Goal: Transaction & Acquisition: Download file/media

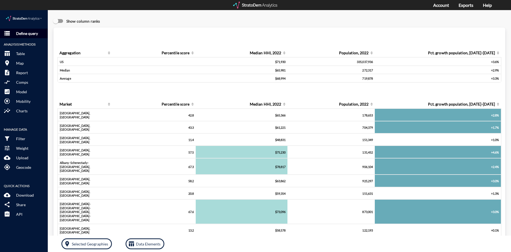
click p "Define query"
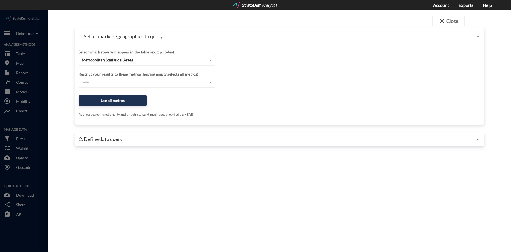
click div "Metropolitan Statistical Areas"
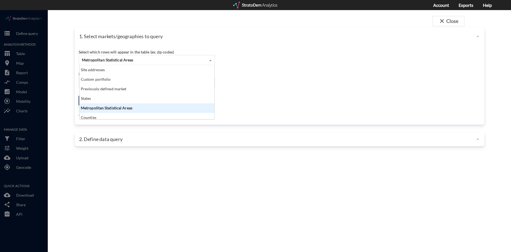
scroll to position [50, 132]
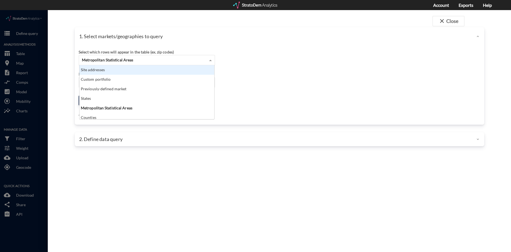
click div "Site addresses"
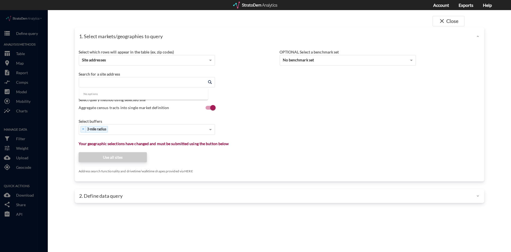
click input "Enter an address"
paste input "3499 Grande Vista Dr, Thousand Oaks, CA 91320"
click li "3499 Grande Vista Dr, Thousand Oaks, California"
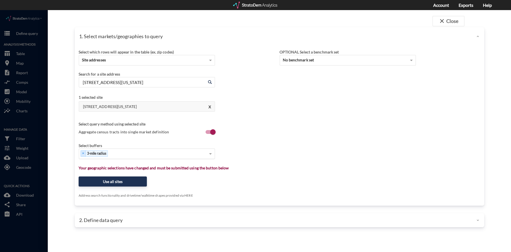
type input "3499 Grande Vista Dr, Thousand Oaks, California"
type input "10"
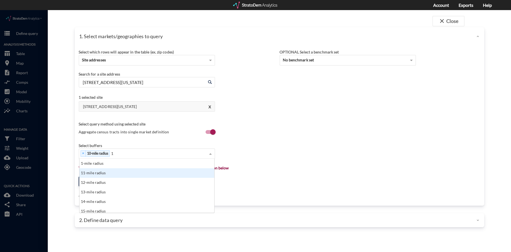
type input "15"
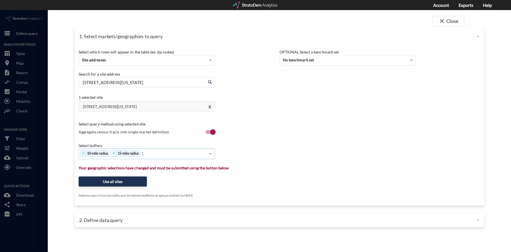
type input "25"
click button "Use all sites"
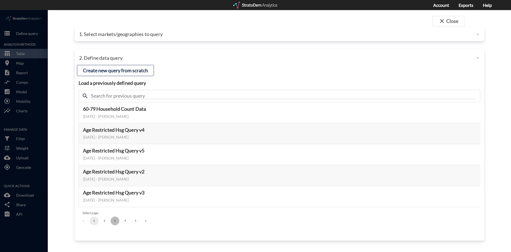
click button "3"
click button "Select this query"
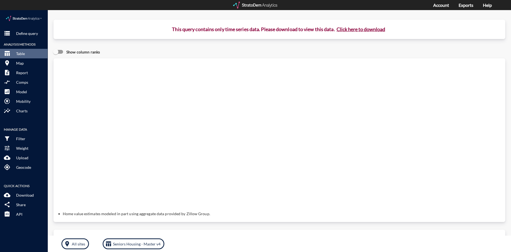
click button "Click here to download"
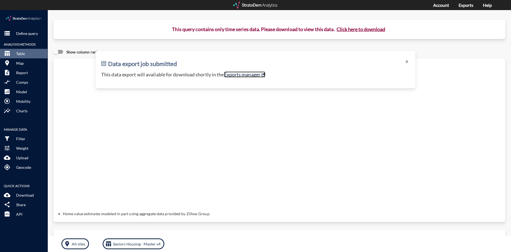
click link "Exports manager"
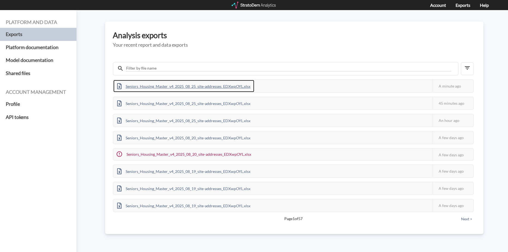
click at [221, 86] on div "Seniors_Housing_Master_v4_2025_08_25_site-addresses_EDXwpOYL.xlsx" at bounding box center [183, 86] width 141 height 12
click at [299, 25] on div "Analysis exports Your recent report and data exports Seniors_Housing_Master_v4_…" at bounding box center [294, 128] width 378 height 213
